Goal: Information Seeking & Learning: Understand process/instructions

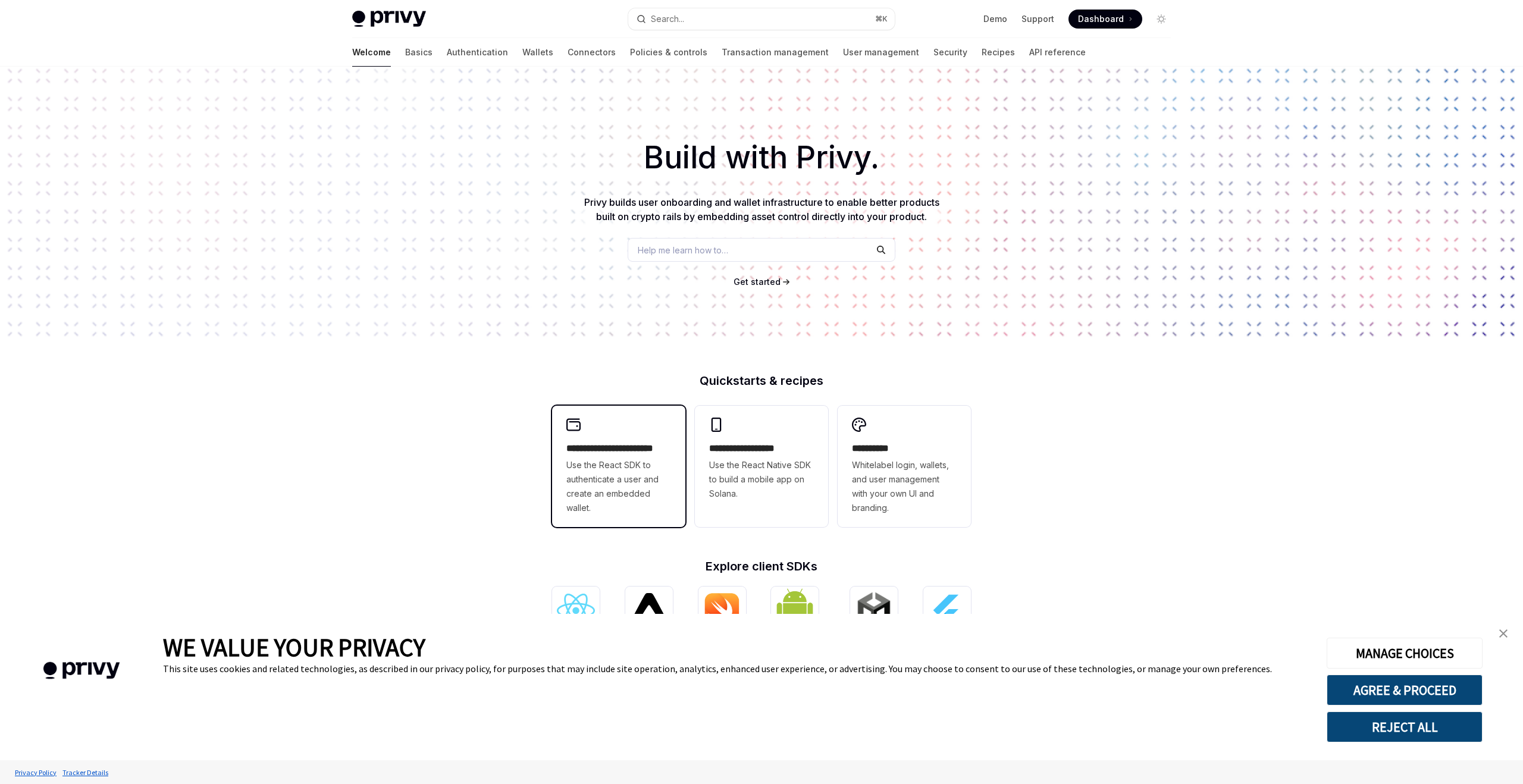
click at [635, 503] on span "Use the React SDK to authenticate a user and create an embedded wallet." at bounding box center [619, 487] width 105 height 57
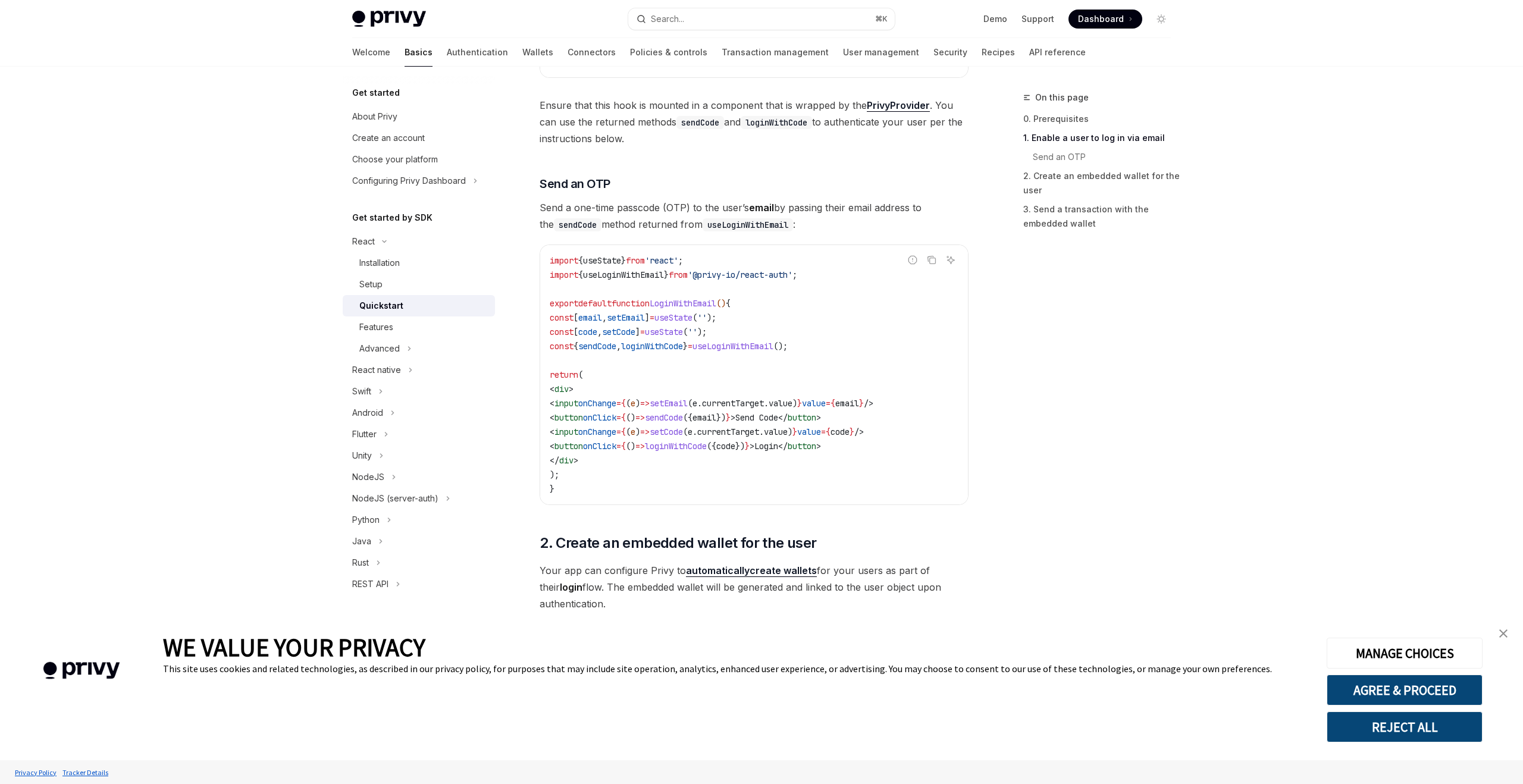
scroll to position [789, 0]
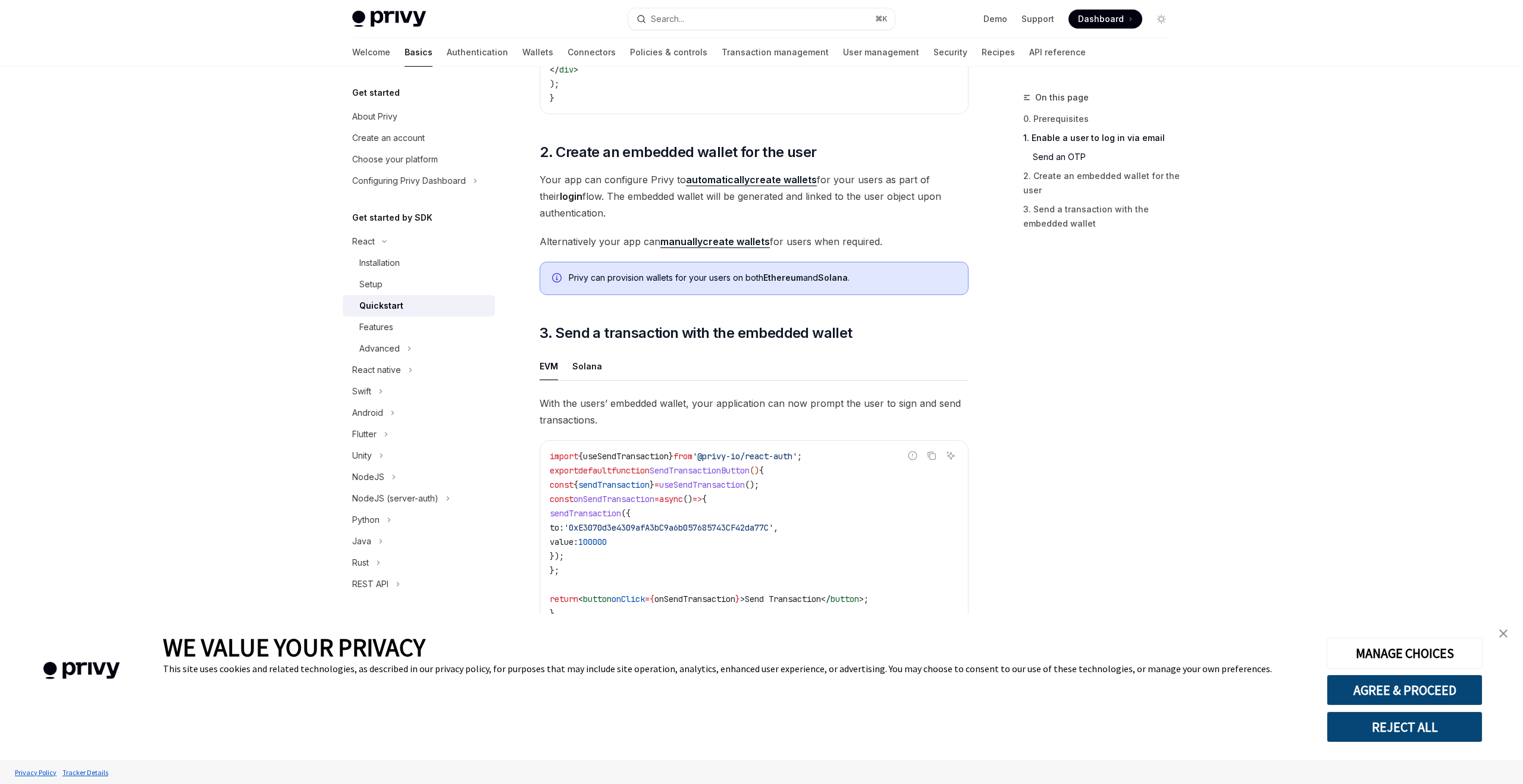
click at [649, 368] on ul "EVM Solana" at bounding box center [754, 367] width 429 height 29
click at [410, 330] on div "Features" at bounding box center [424, 327] width 129 height 14
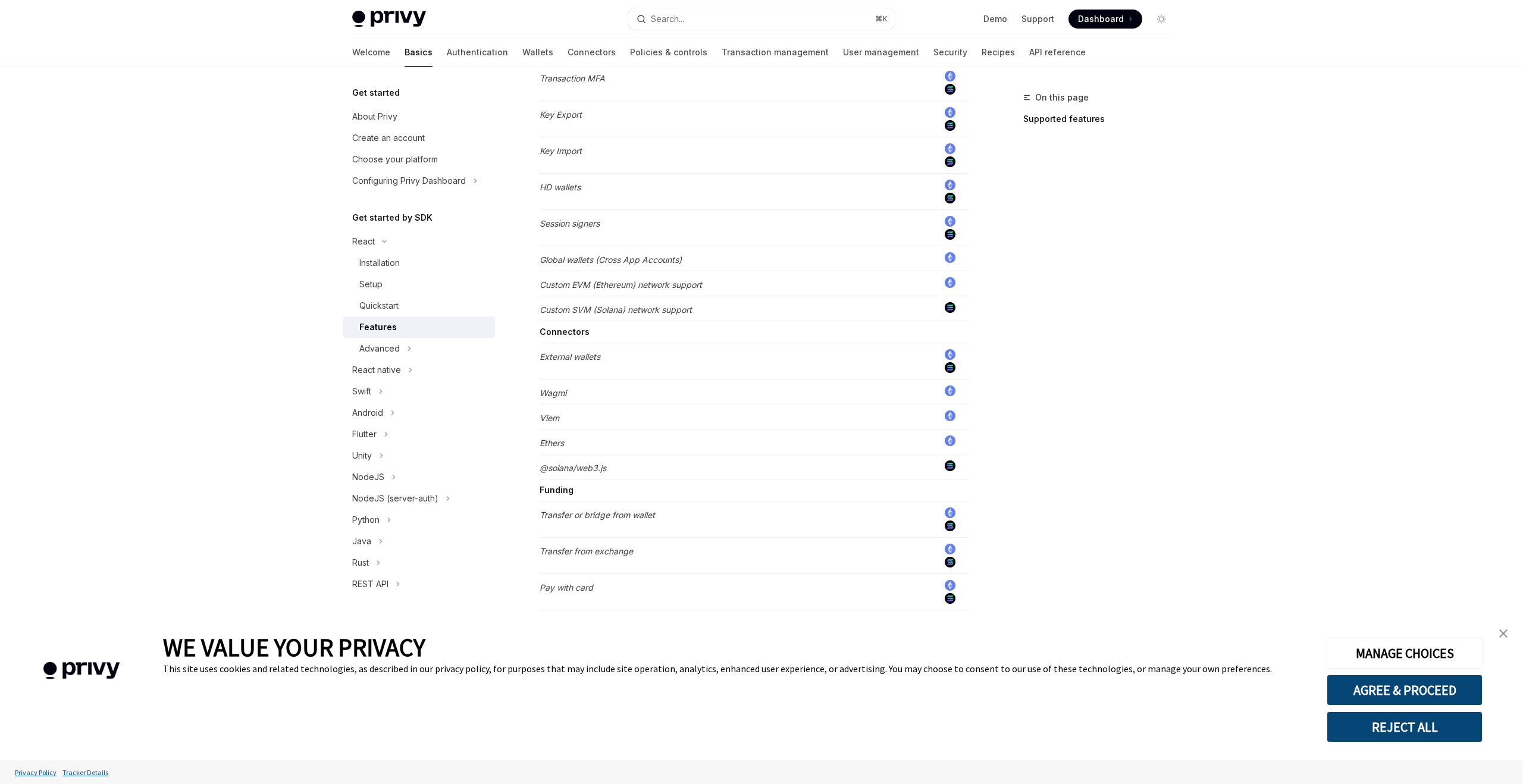
scroll to position [719, 0]
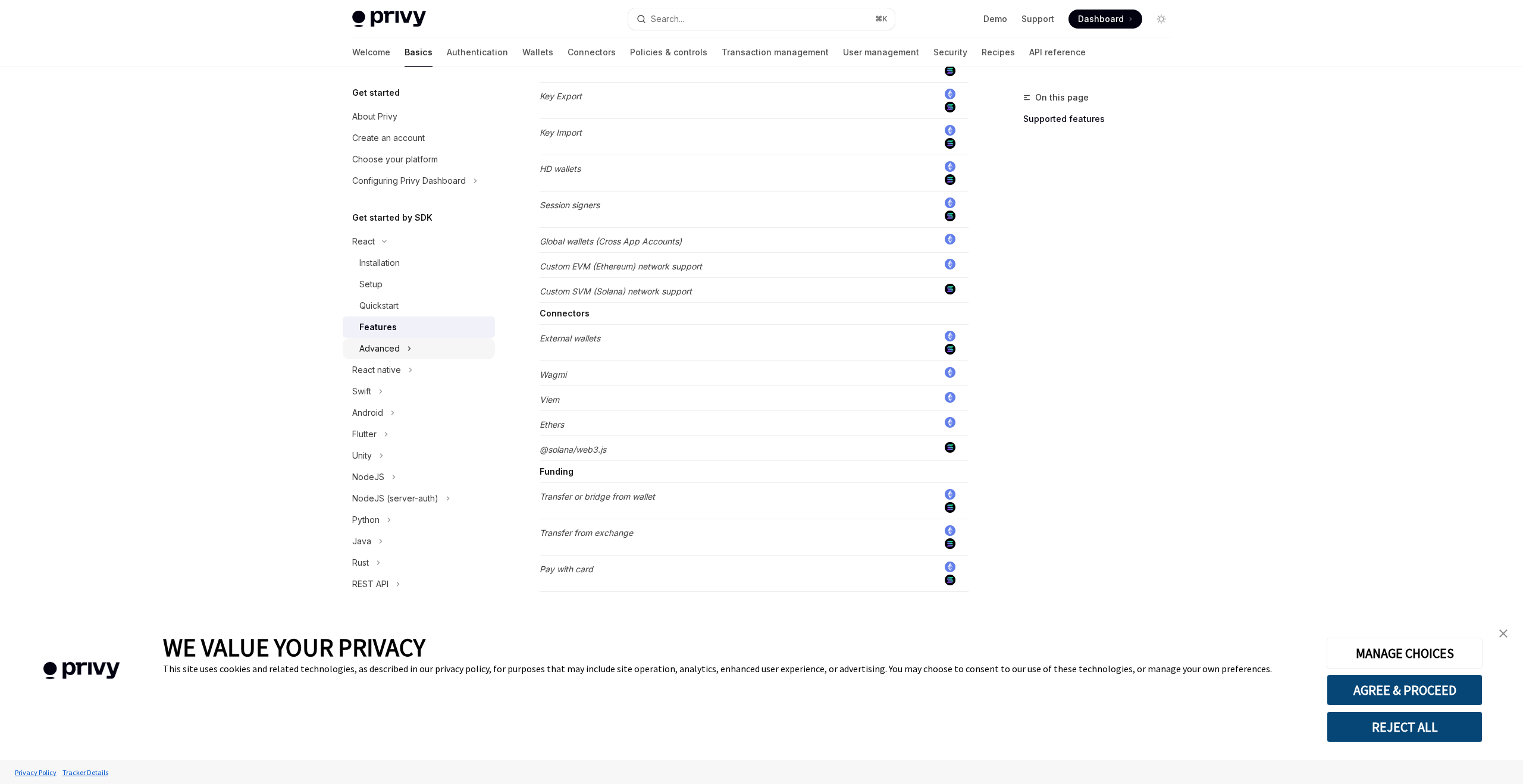
click at [433, 342] on button "Advanced" at bounding box center [419, 349] width 153 height 21
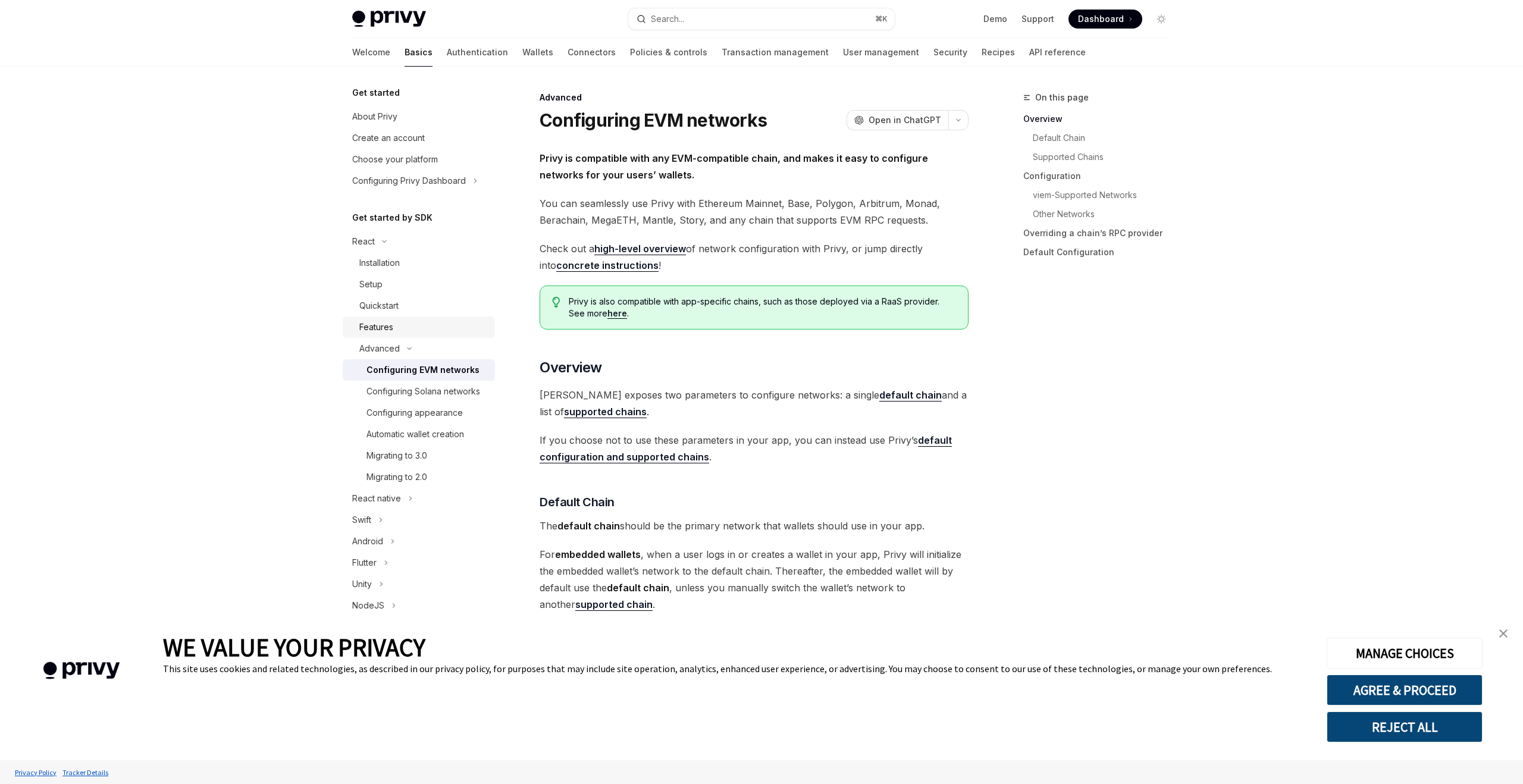
click at [396, 333] on div "Features" at bounding box center [424, 327] width 129 height 14
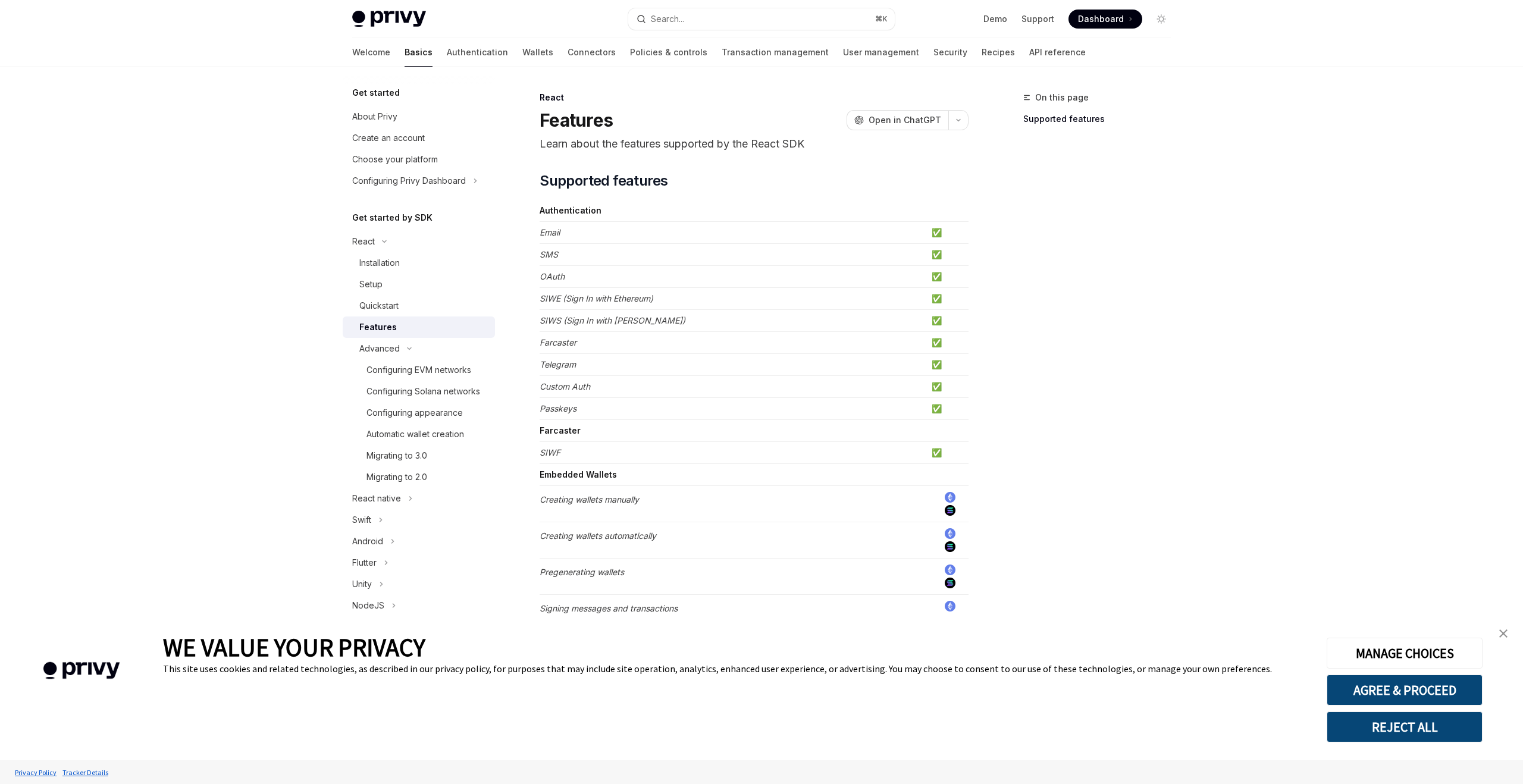
click at [584, 389] on em "Custom Auth" at bounding box center [565, 387] width 51 height 10
click at [565, 384] on em "Custom Auth" at bounding box center [565, 387] width 51 height 10
click at [570, 385] on em "Custom Auth" at bounding box center [565, 387] width 51 height 10
drag, startPoint x: 604, startPoint y: 392, endPoint x: 541, endPoint y: 392, distance: 63.0
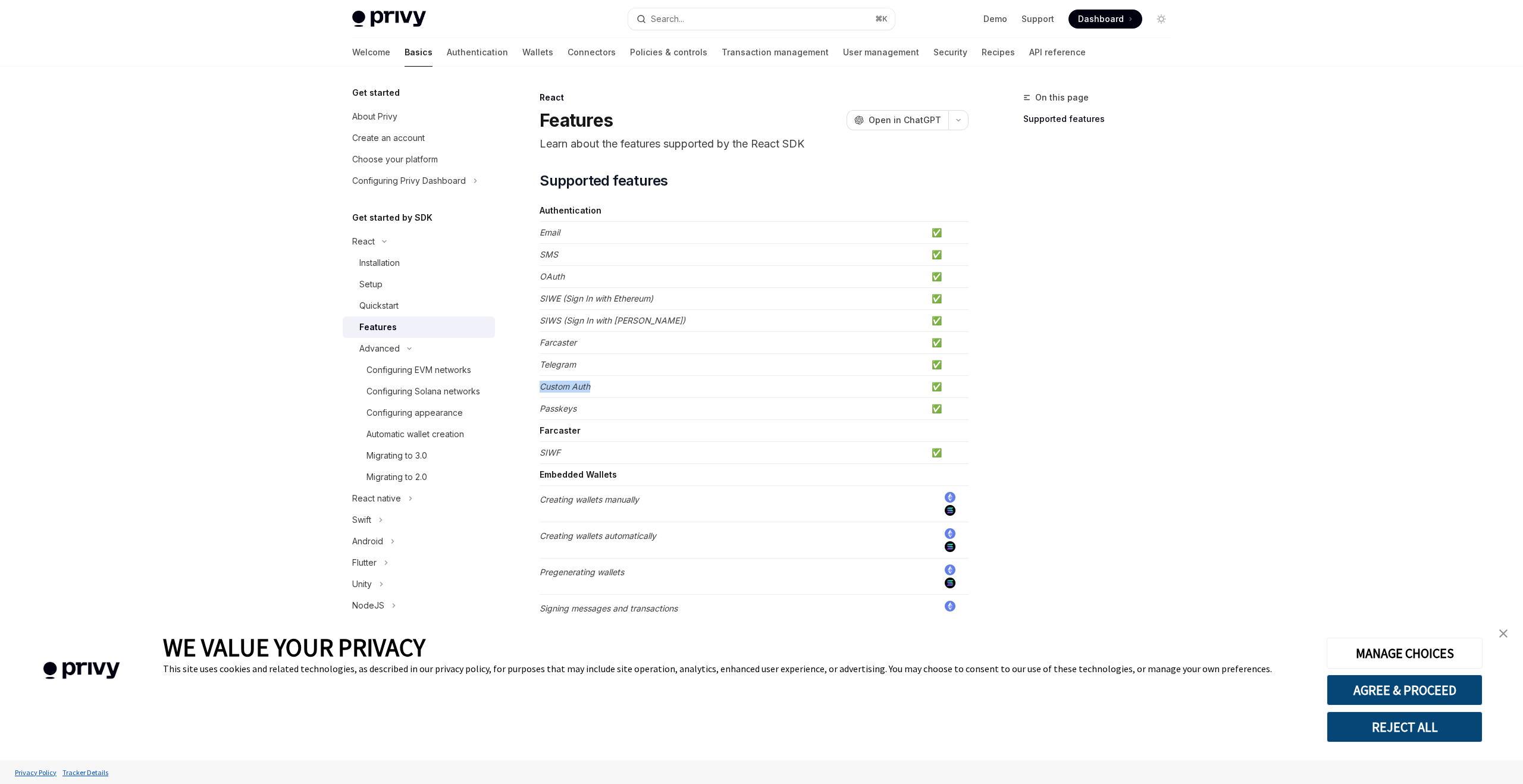
click at [541, 392] on td "Custom Auth" at bounding box center [733, 387] width 387 height 22
click at [550, 386] on em "Custom Auth" at bounding box center [565, 387] width 51 height 10
click at [453, 375] on div "Configuring EVM networks" at bounding box center [419, 370] width 105 height 14
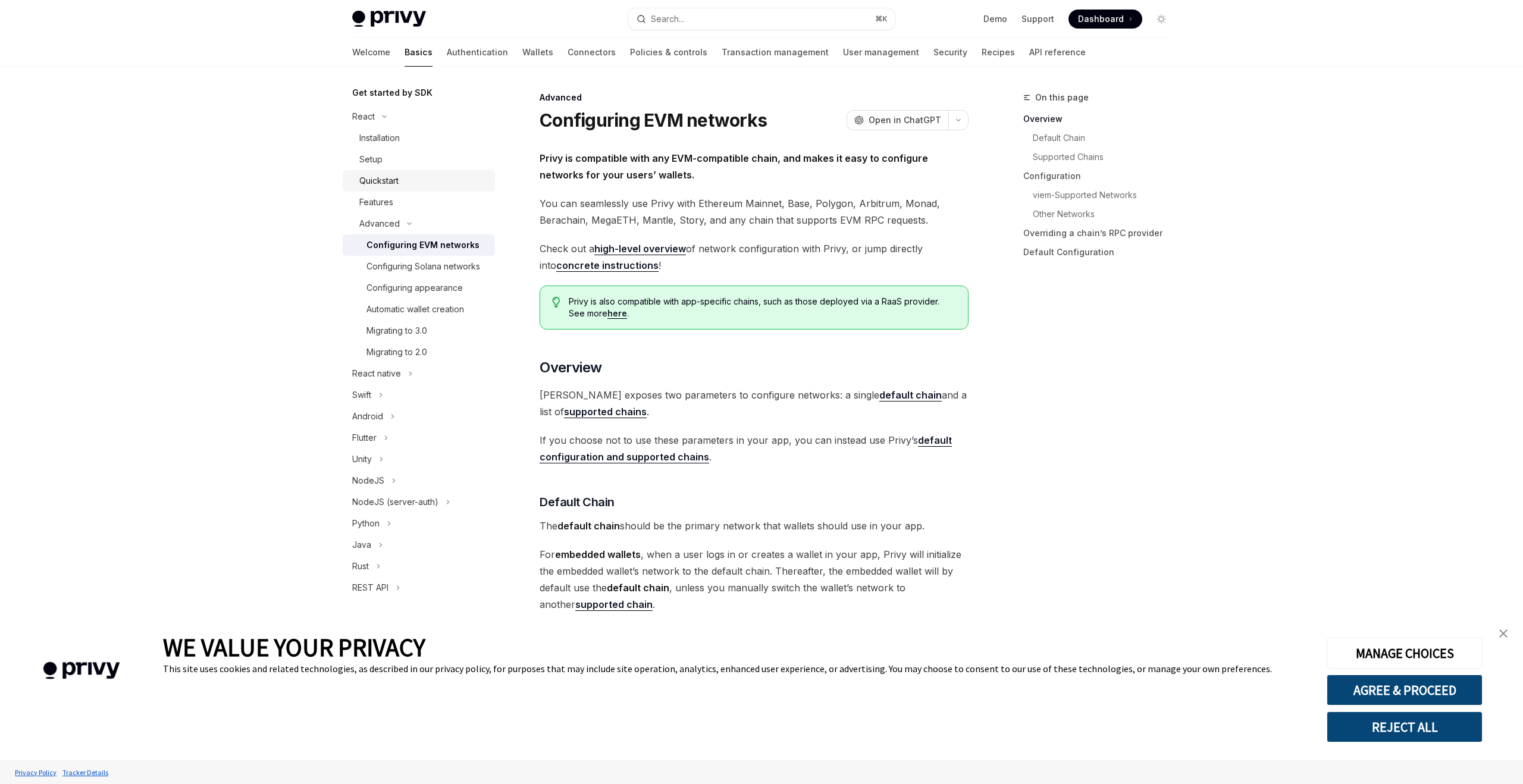
scroll to position [122, 0]
click at [410, 200] on div "Features" at bounding box center [424, 205] width 129 height 14
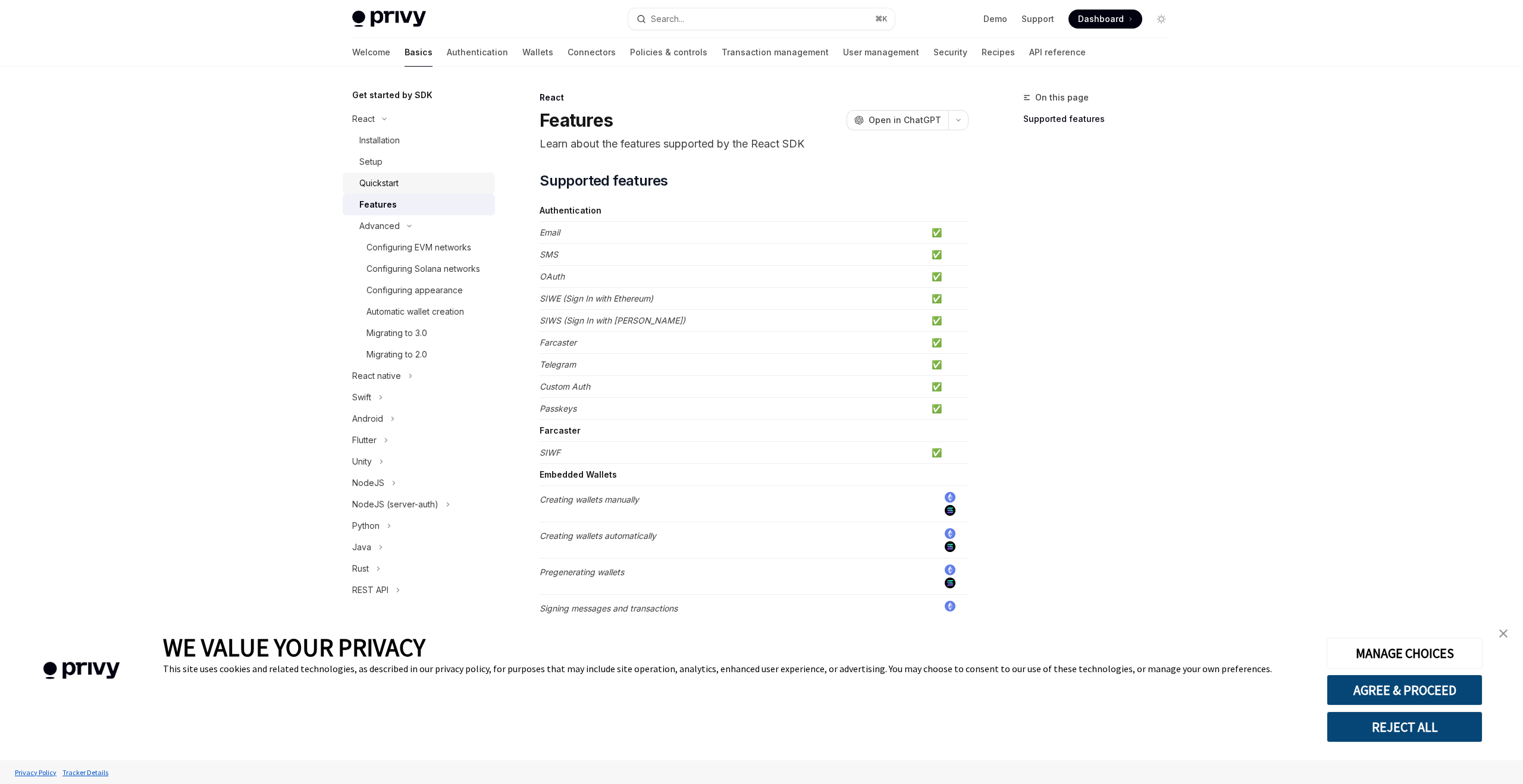
click at [409, 188] on div "Quickstart" at bounding box center [424, 183] width 129 height 14
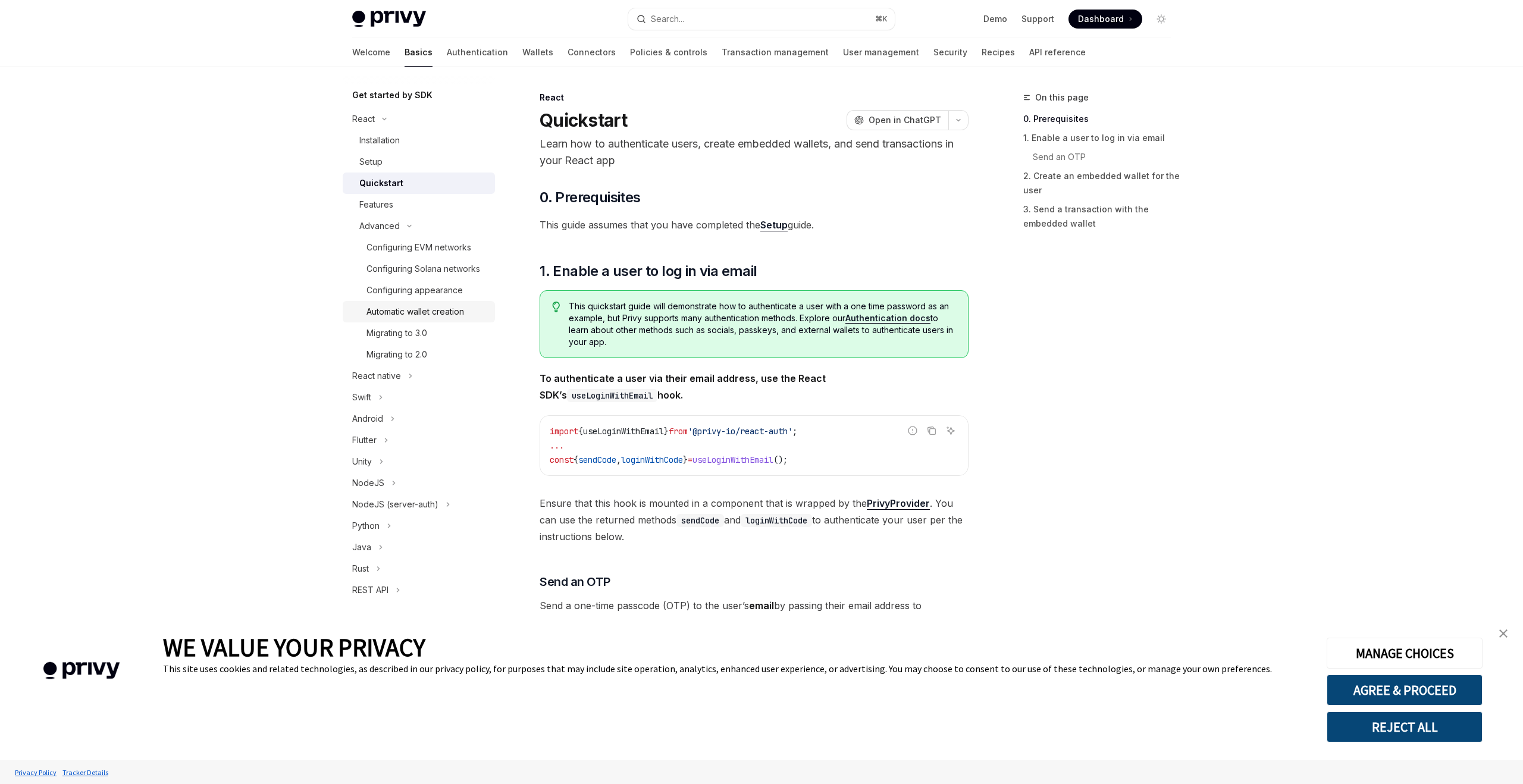
click at [417, 316] on div "Automatic wallet creation" at bounding box center [415, 311] width 97 height 14
type textarea "*"
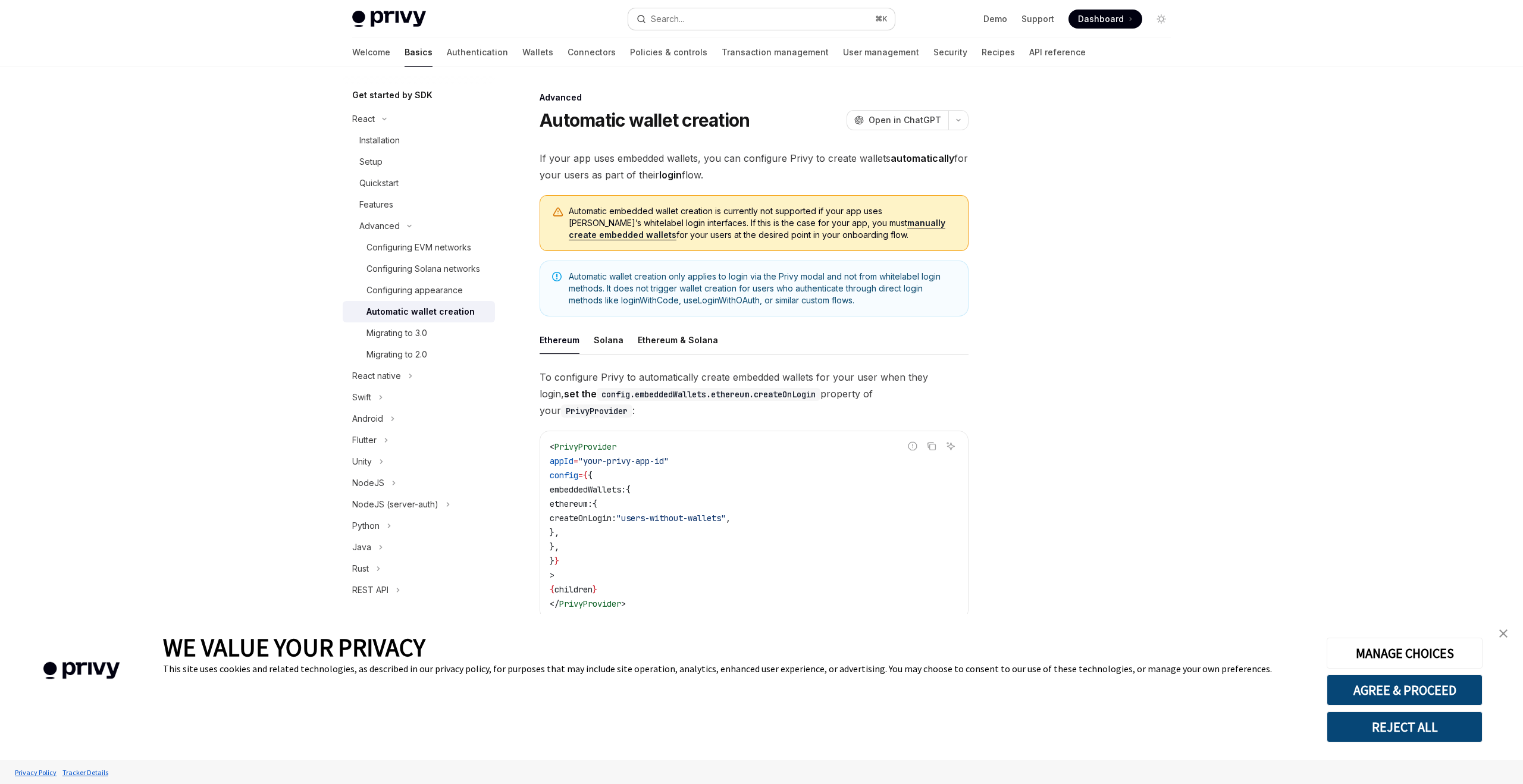
click at [680, 28] on button "Search... ⌘ K" at bounding box center [762, 19] width 266 height 21
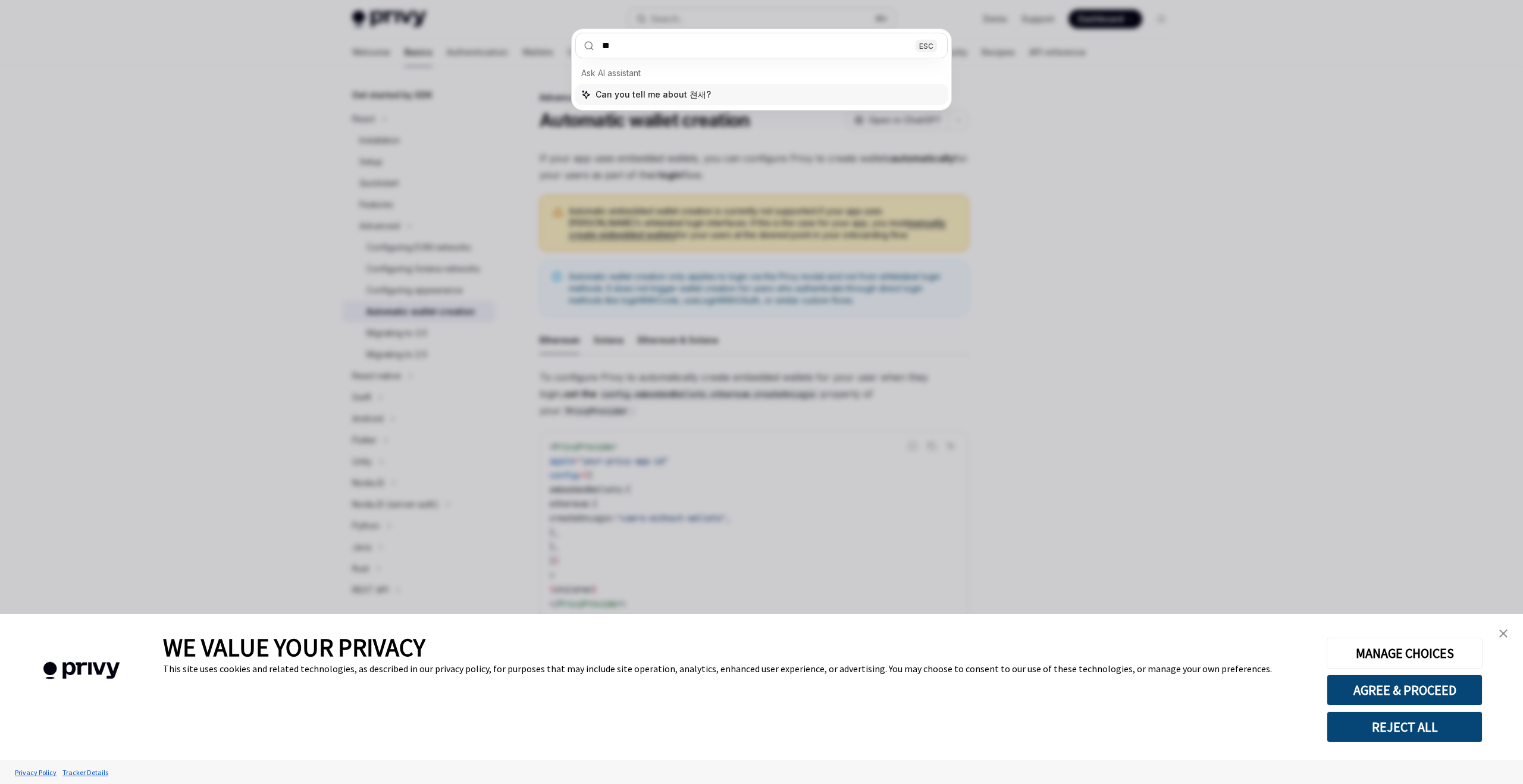
type input "*"
type input "**********"
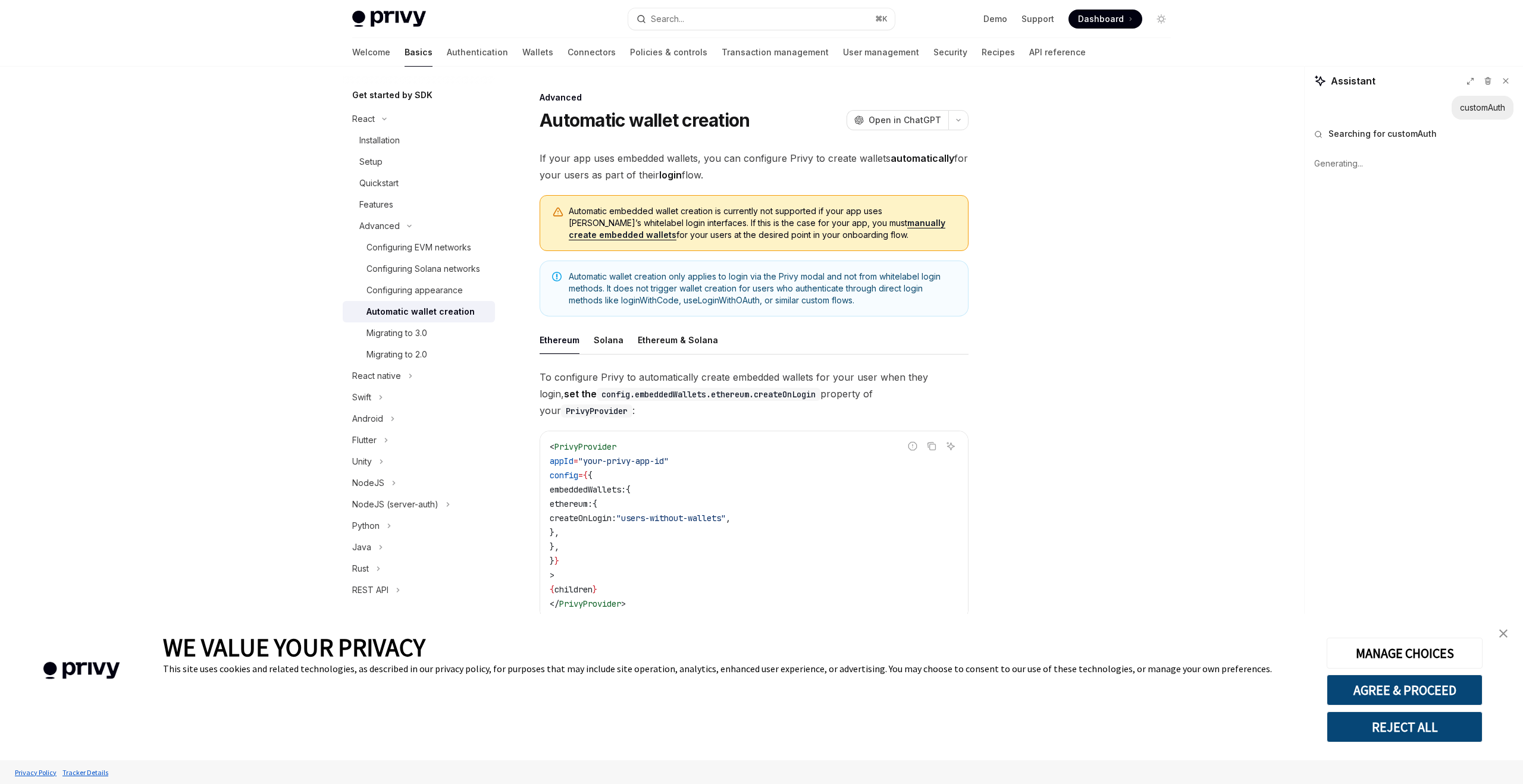
click at [1497, 634] on link "close banner" at bounding box center [1503, 633] width 24 height 24
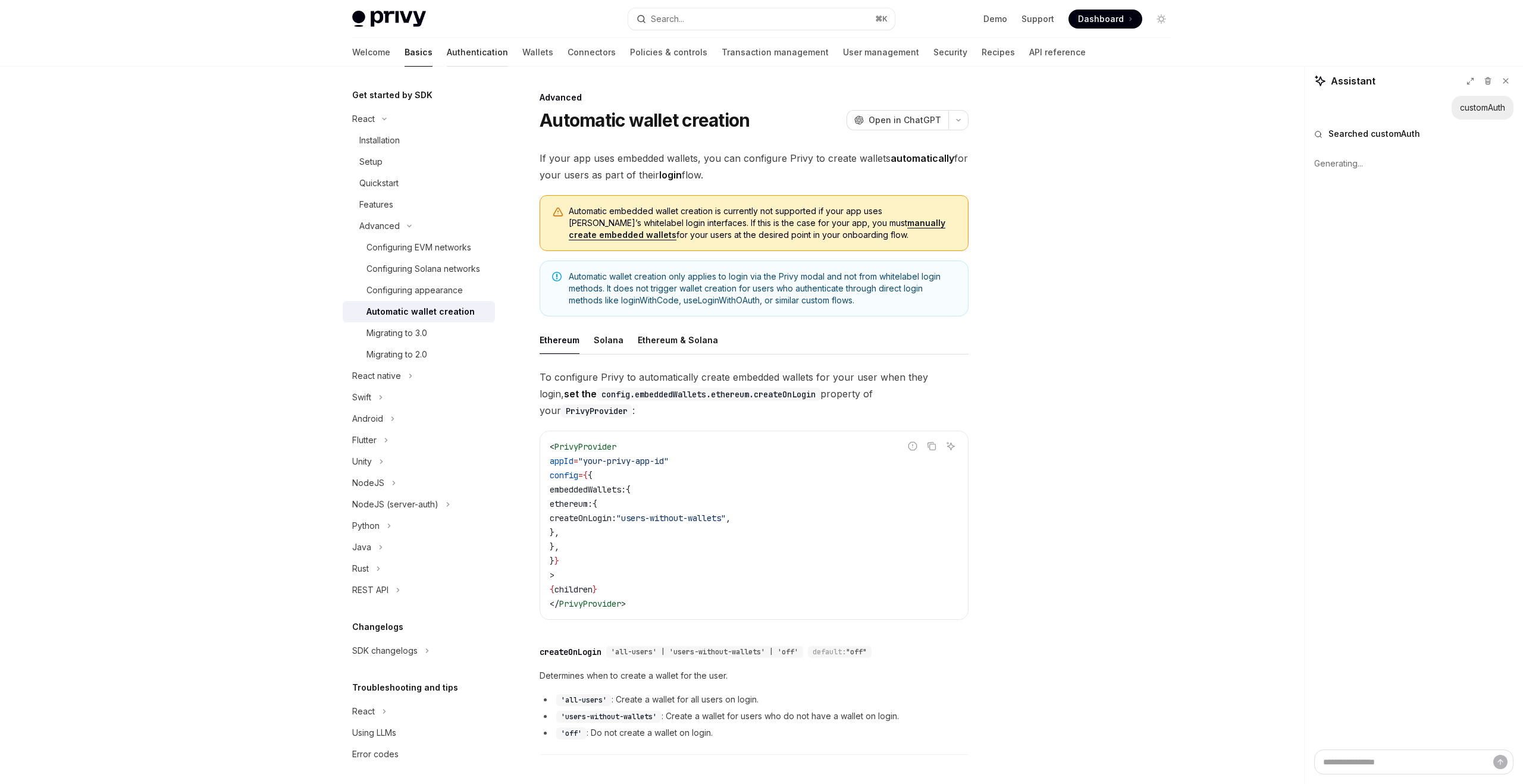
click at [447, 56] on link "Authentication" at bounding box center [478, 52] width 62 height 29
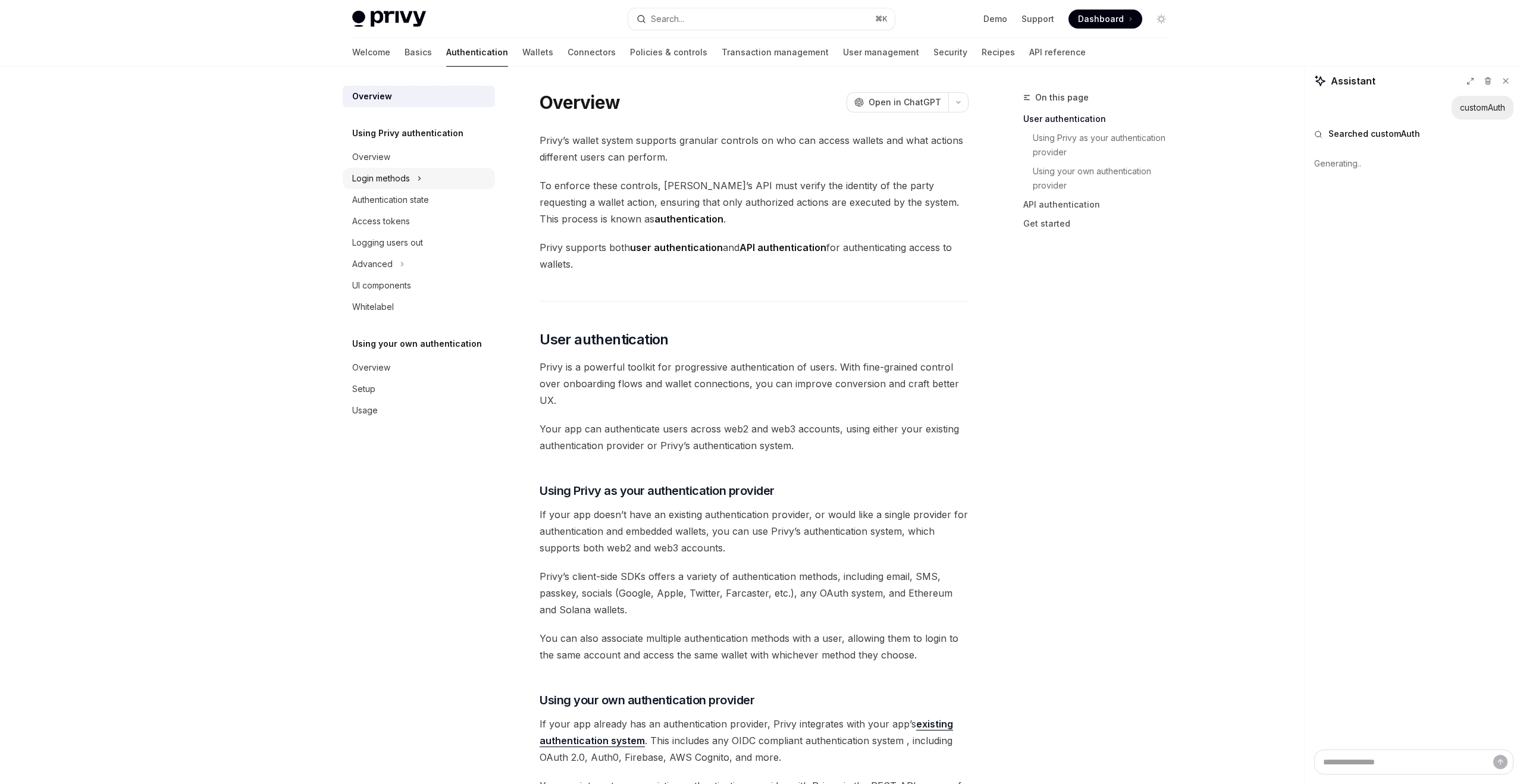
click at [405, 175] on div "Login methods" at bounding box center [381, 178] width 58 height 14
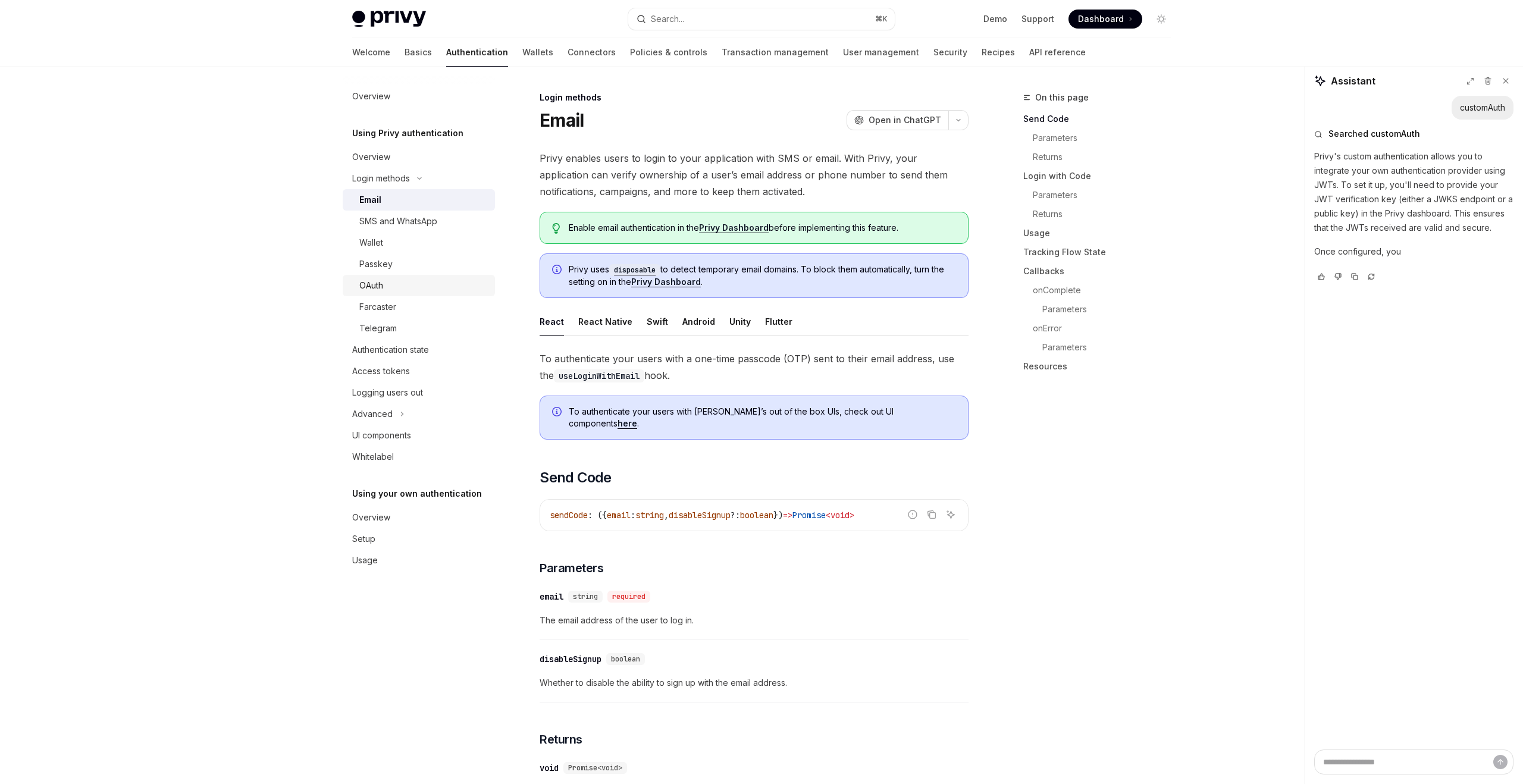
click at [404, 284] on div "OAuth" at bounding box center [424, 286] width 129 height 14
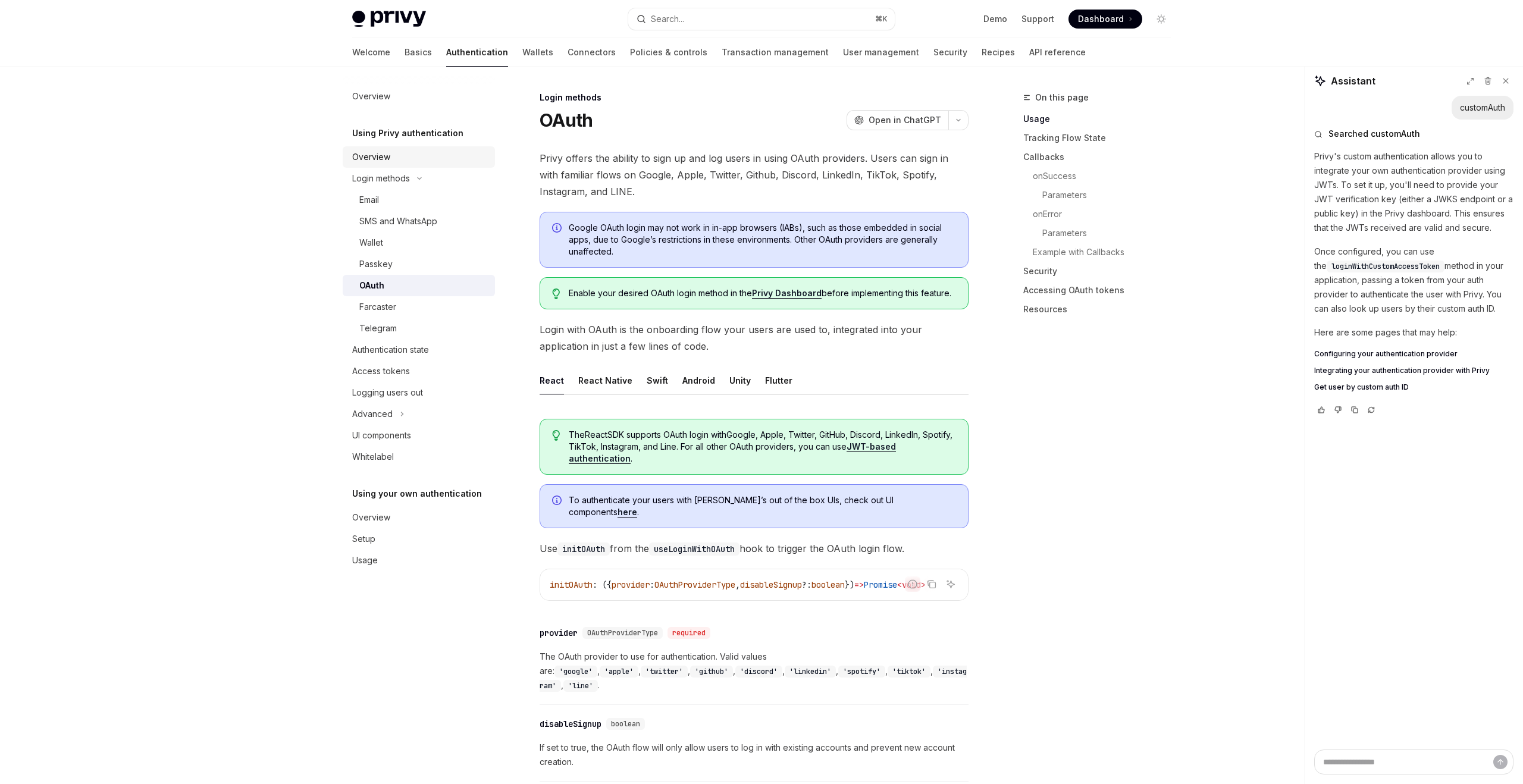
click at [392, 158] on div "Overview" at bounding box center [420, 157] width 135 height 14
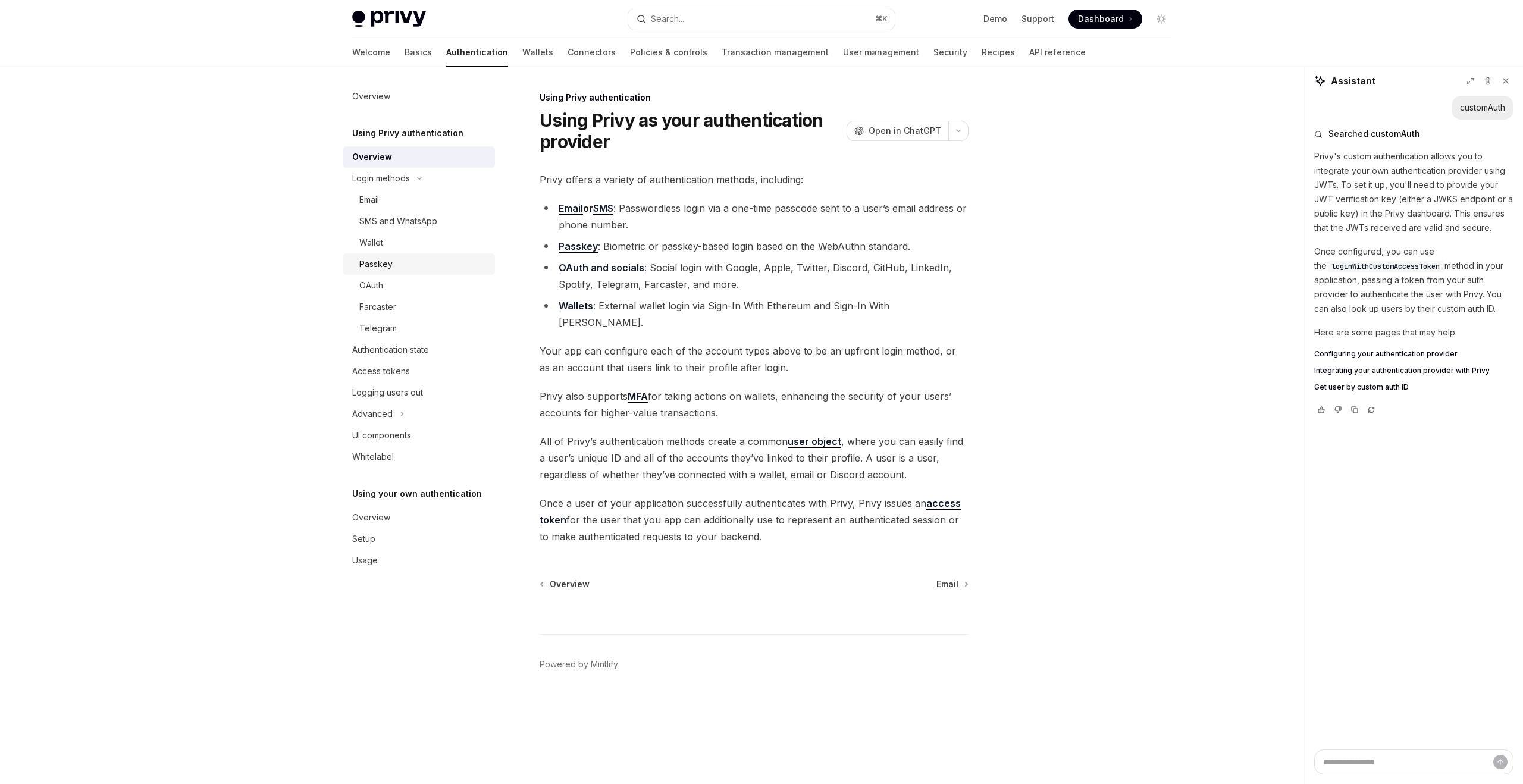
click at [417, 273] on link "Passkey" at bounding box center [419, 264] width 153 height 21
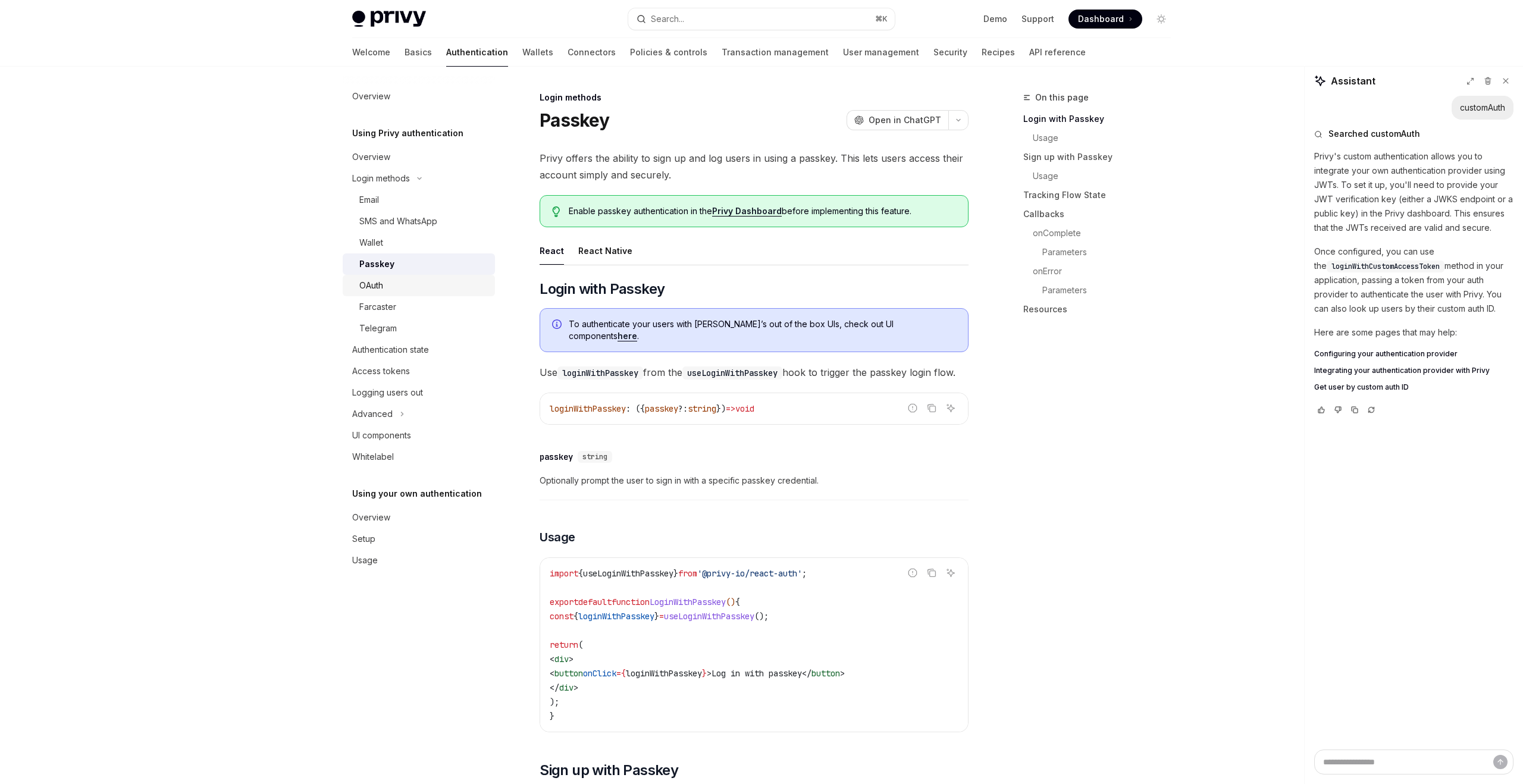
click at [407, 280] on div "OAuth" at bounding box center [424, 286] width 129 height 14
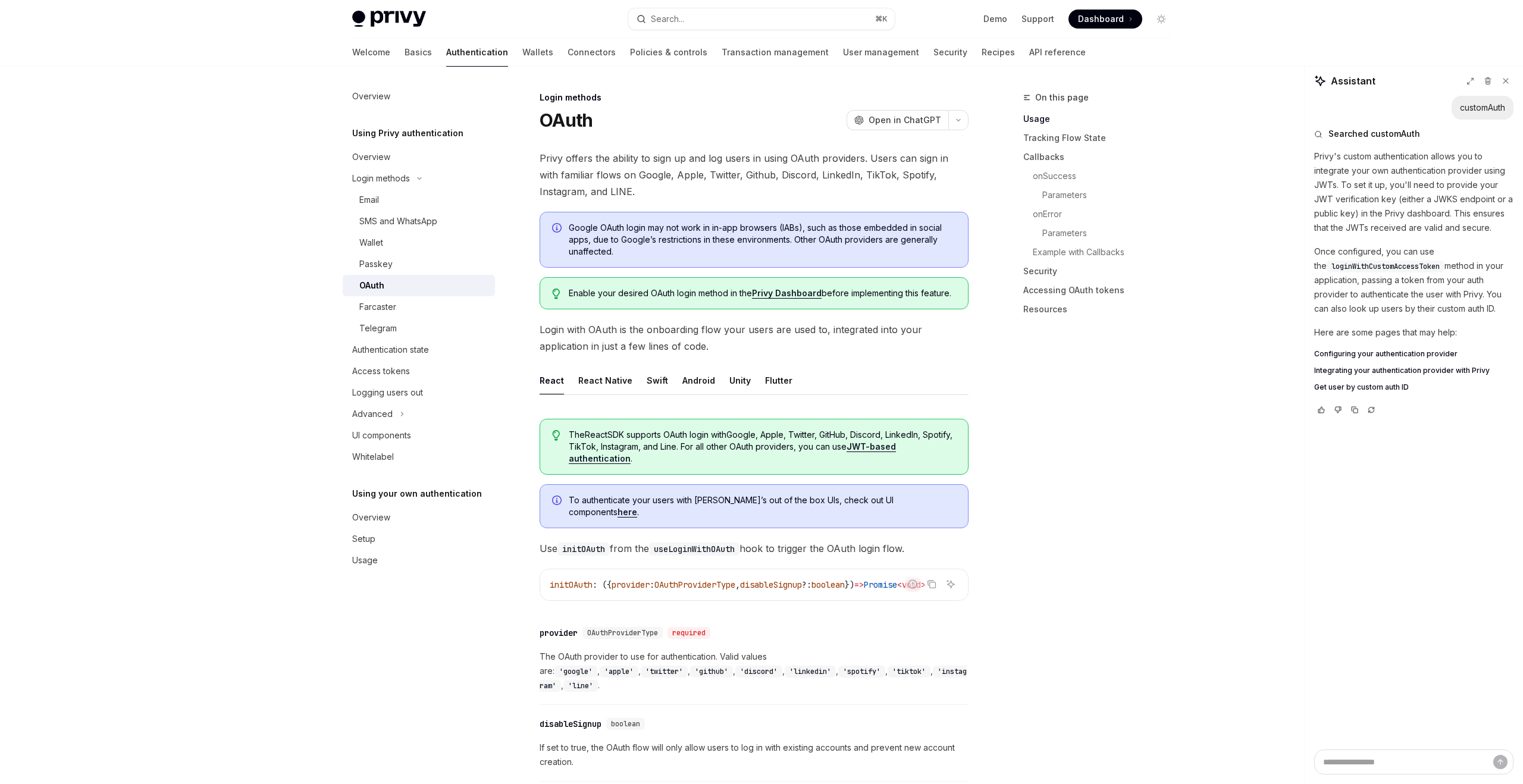
click at [847, 450] on span "The React SDK supports OAuth login with Google, Apple, Twitter, GitHub, Discord…" at bounding box center [762, 447] width 387 height 36
click at [896, 449] on link "JWT-based authentication" at bounding box center [732, 453] width 327 height 23
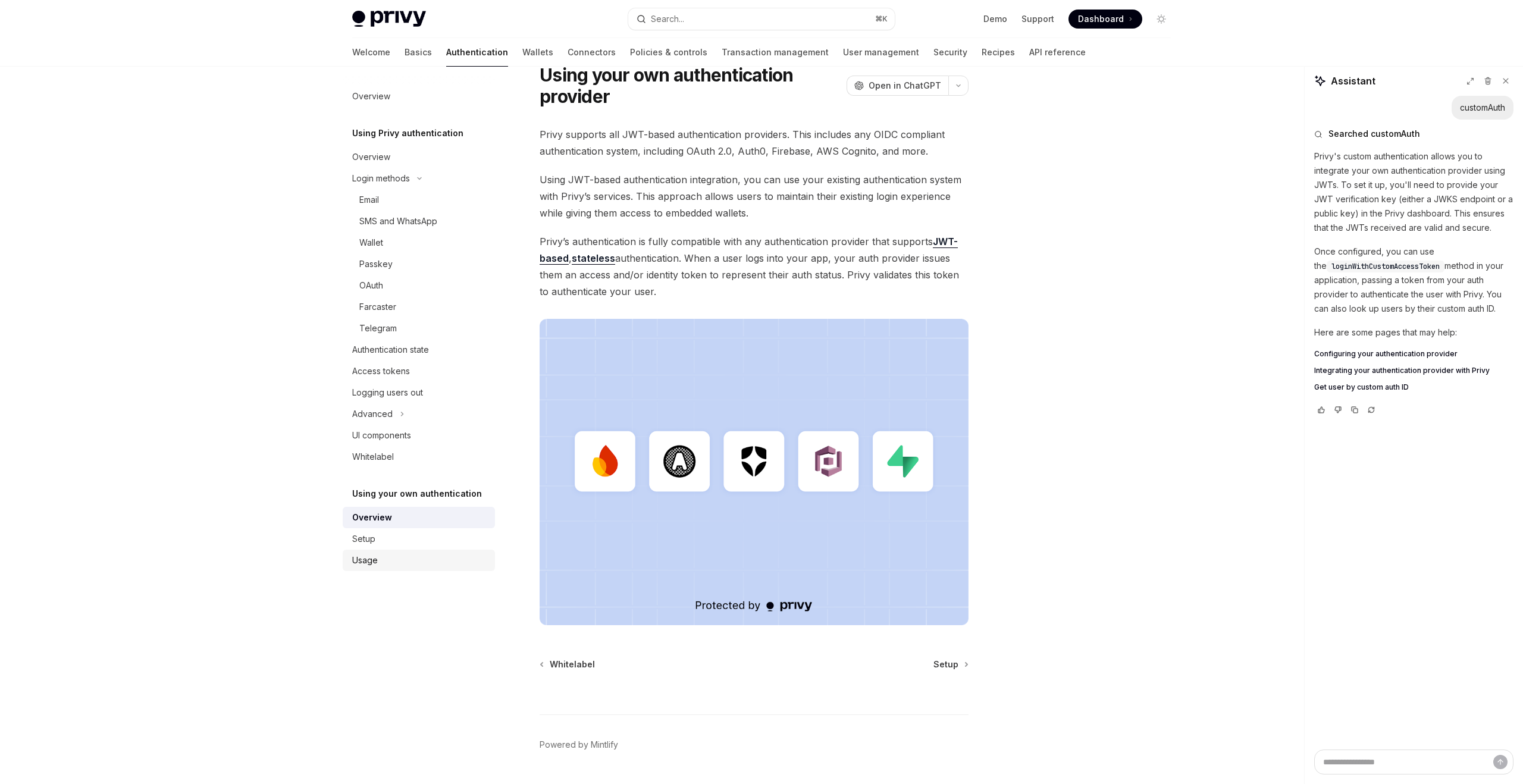
scroll to position [47, 0]
click at [425, 561] on div "Usage" at bounding box center [420, 561] width 135 height 14
type textarea "*"
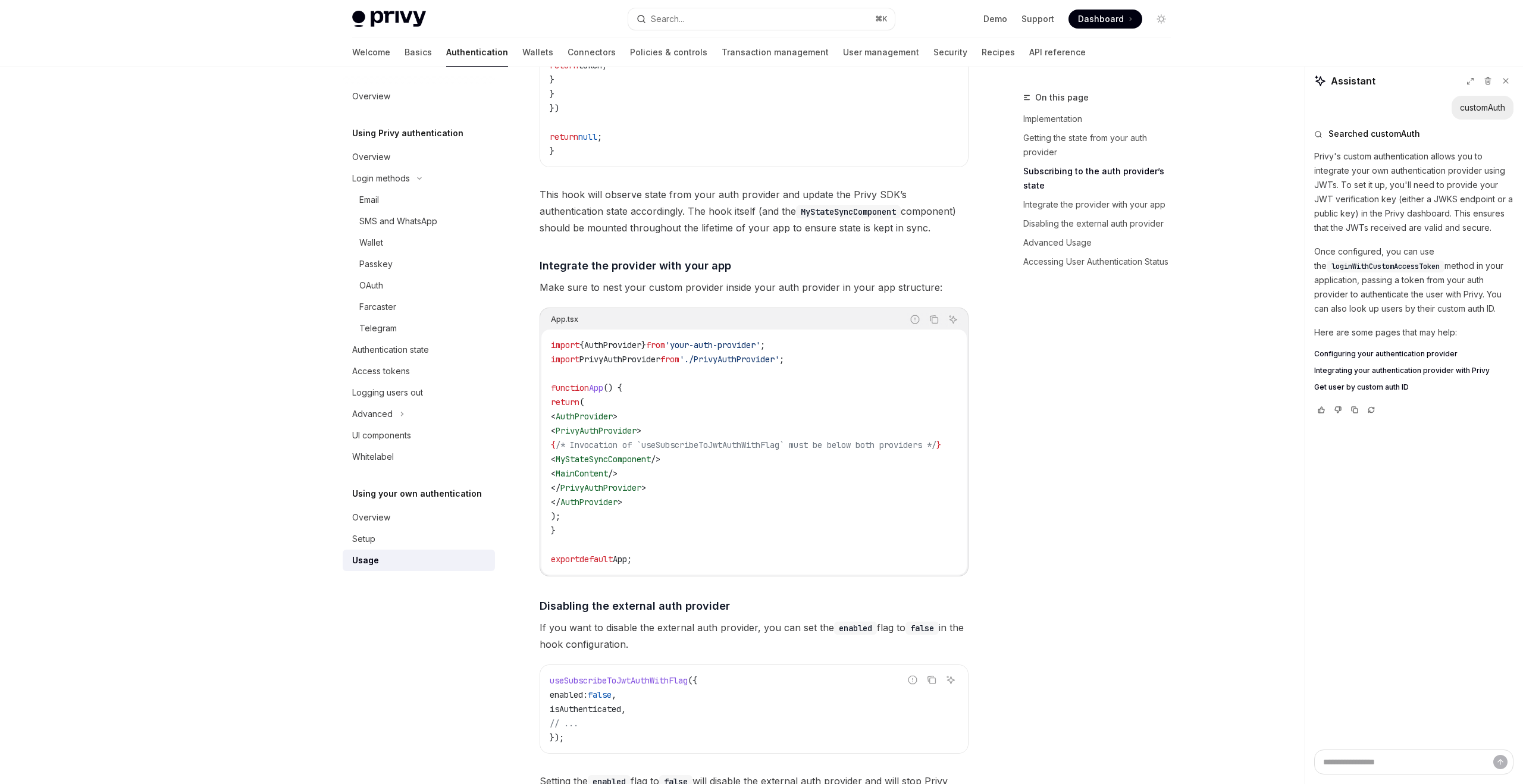
scroll to position [745, 0]
